Goal: Check status: Check status

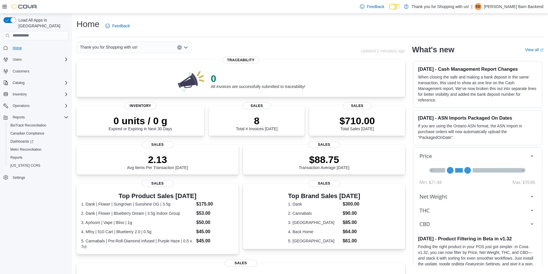
click at [13, 45] on span "Home" at bounding box center [17, 48] width 9 height 7
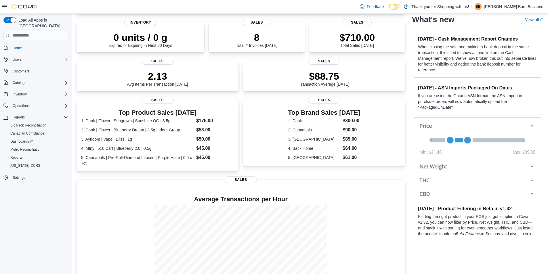
scroll to position [112, 0]
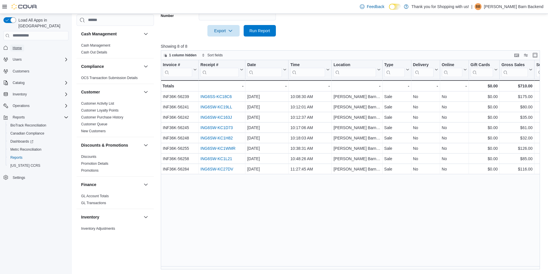
click at [20, 46] on span "Home" at bounding box center [17, 48] width 9 height 5
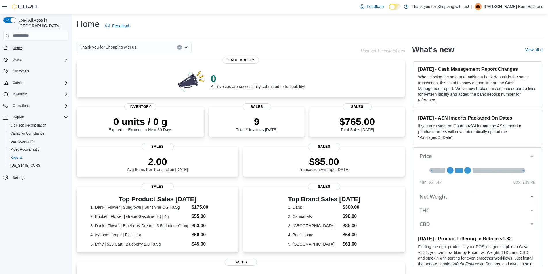
click at [15, 46] on span "Home" at bounding box center [17, 48] width 9 height 5
